Goal: Information Seeking & Learning: Learn about a topic

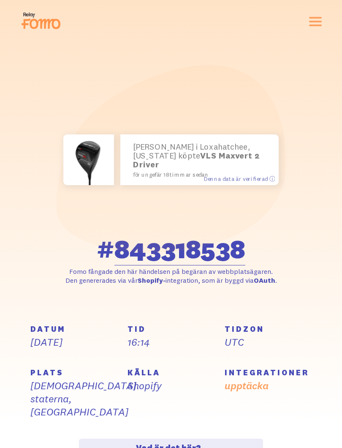
click at [170, 171] on font "för ungefär 18 timmar sedan" at bounding box center [171, 174] width 76 height 7
click at [174, 171] on font "för ungefär 18 timmar sedan" at bounding box center [171, 174] width 76 height 7
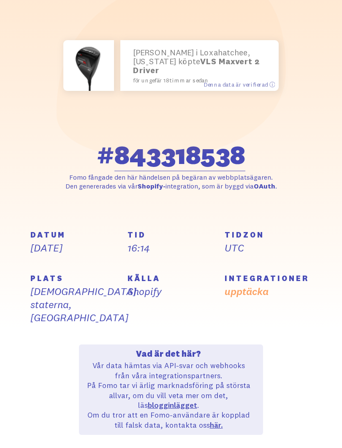
scroll to position [82, 0]
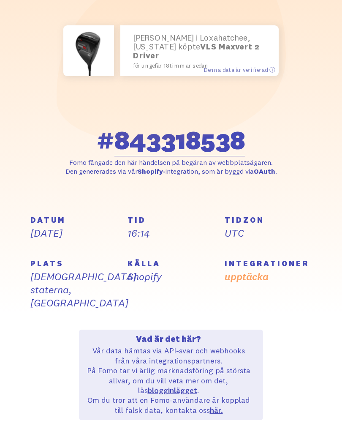
click at [247, 253] on p "UTC" at bounding box center [268, 259] width 87 height 13
click at [143, 297] on font "Shopify" at bounding box center [145, 303] width 34 height 13
click at [66, 297] on font "[DEMOGRAPHIC_DATA] staterna, [GEOGRAPHIC_DATA]" at bounding box center [83, 316] width 106 height 39
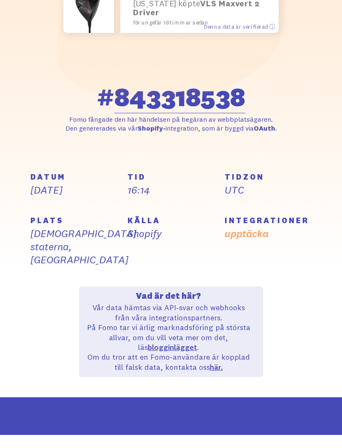
scroll to position [145, 0]
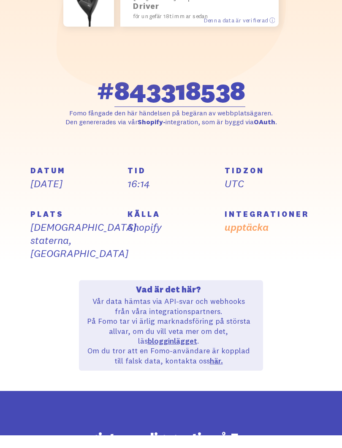
click at [183, 309] on font "Vår data hämtas via API-svar och webhooks från våra integrationspartners." at bounding box center [169, 318] width 152 height 19
click at [184, 329] on font "På Fomo tar vi ärlig marknadsföring på största allvar, om du vill veta mer om d…" at bounding box center [168, 344] width 163 height 30
click at [180, 309] on font "Vår data hämtas via API-svar och webhooks från våra integrationspartners." at bounding box center [169, 318] width 152 height 19
click at [177, 297] on font "Vad är det här?" at bounding box center [168, 302] width 65 height 11
click at [178, 349] on font "blogginlägget" at bounding box center [172, 354] width 49 height 10
